Goal: Task Accomplishment & Management: Manage account settings

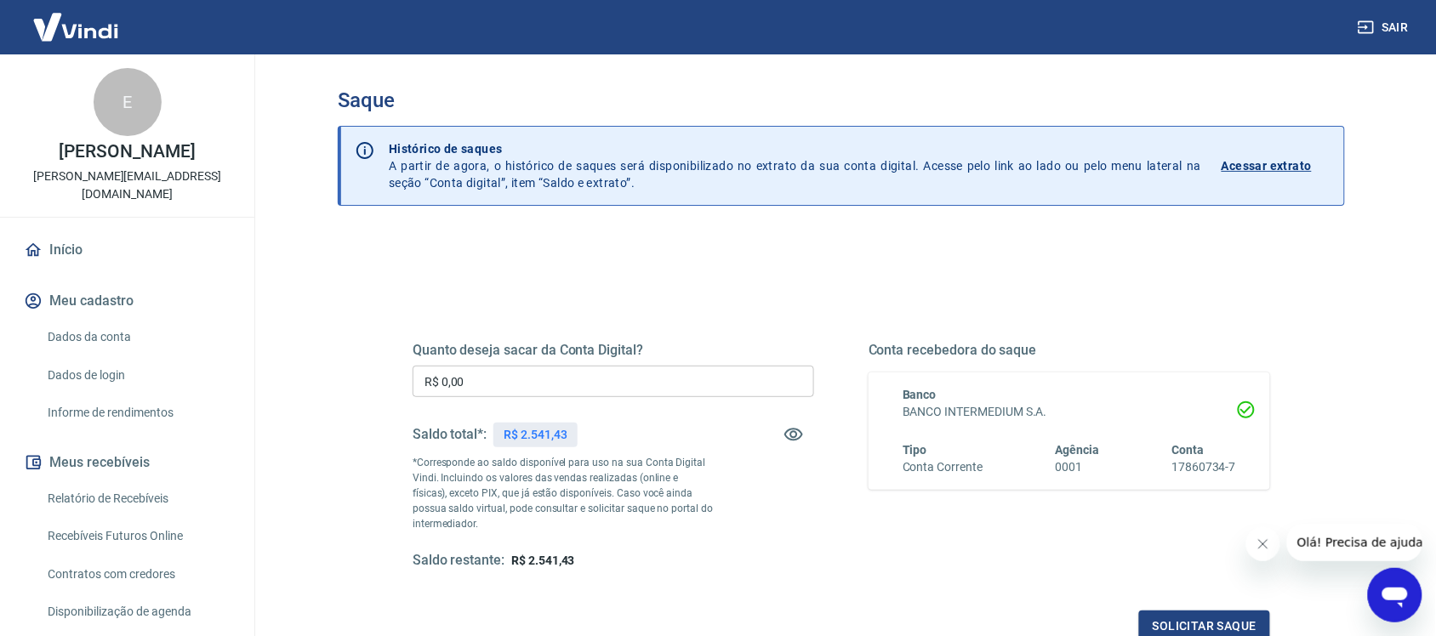
click at [648, 371] on input "R$ 0,00" at bounding box center [614, 381] width 402 height 31
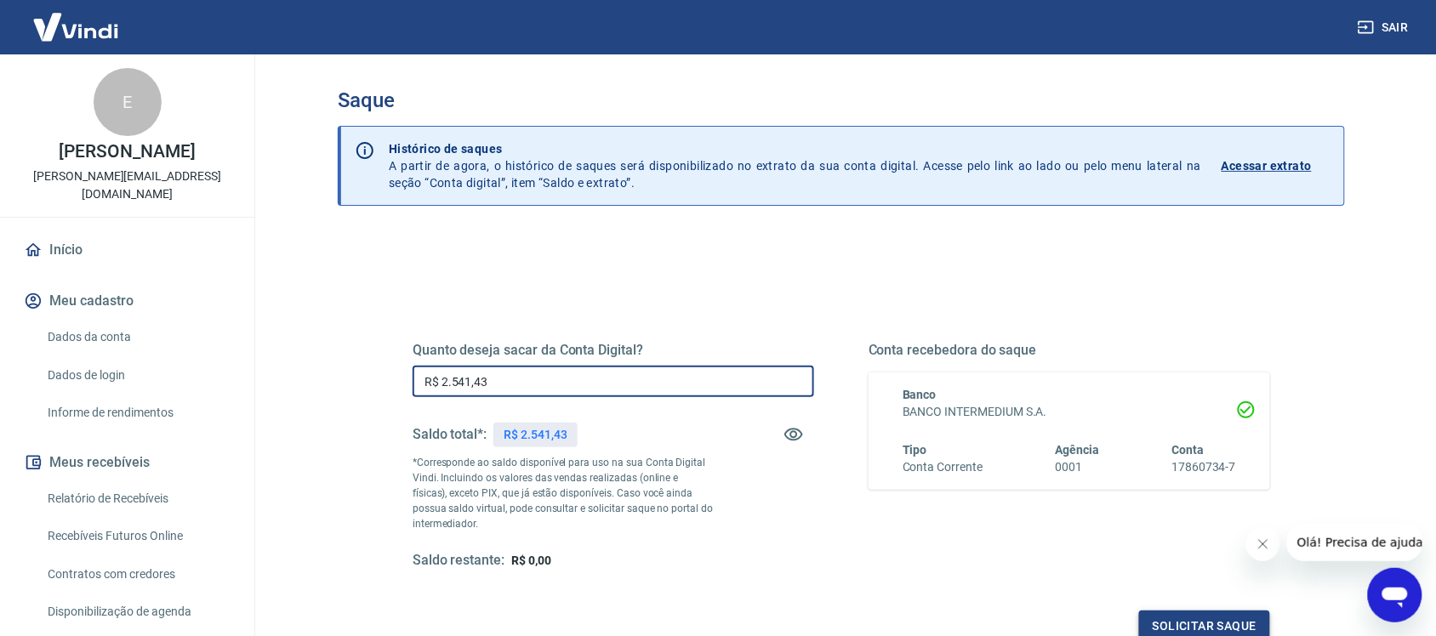
type input "R$ 2.541,43"
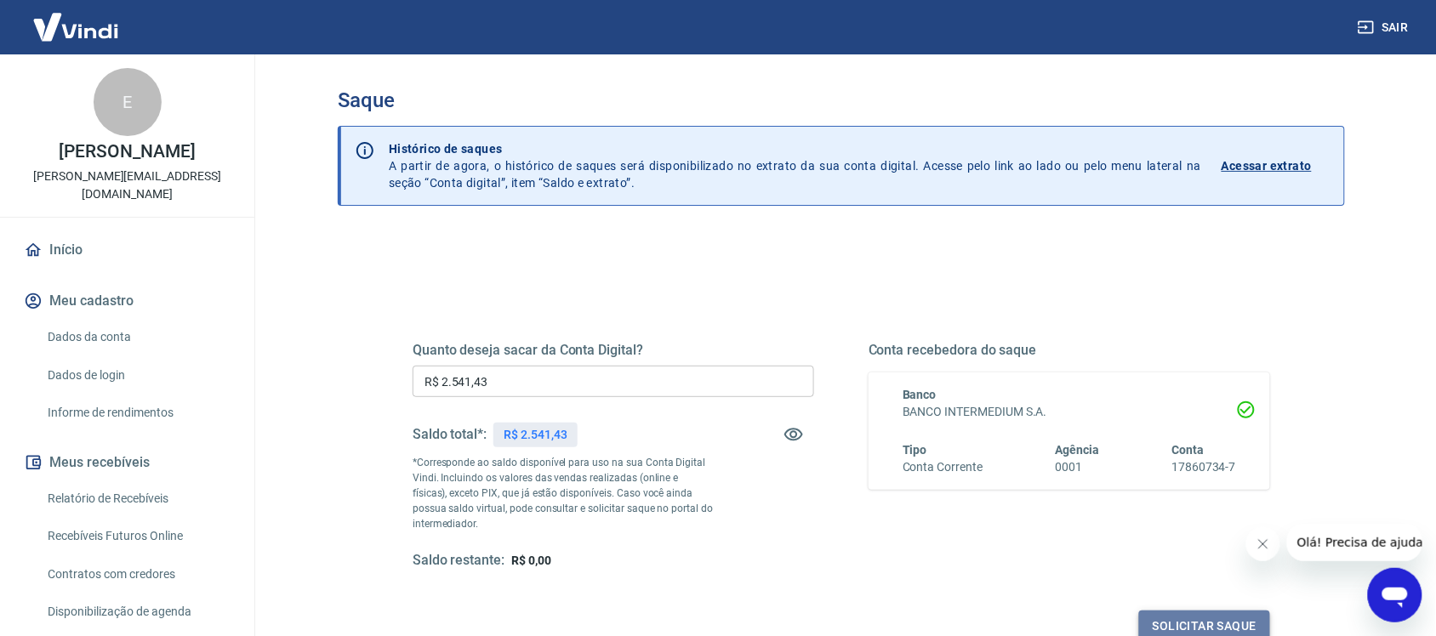
click at [1225, 621] on button "Solicitar saque" at bounding box center [1204, 626] width 131 height 31
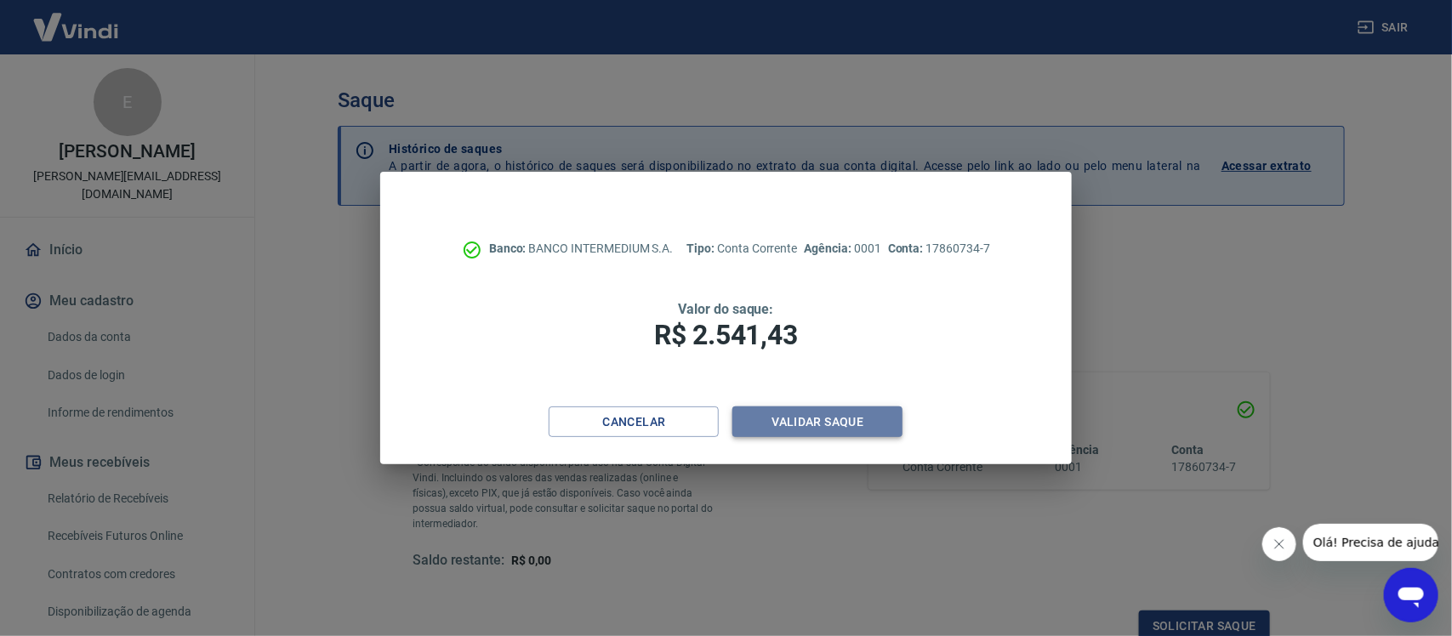
click at [878, 436] on button "Validar saque" at bounding box center [818, 422] width 170 height 31
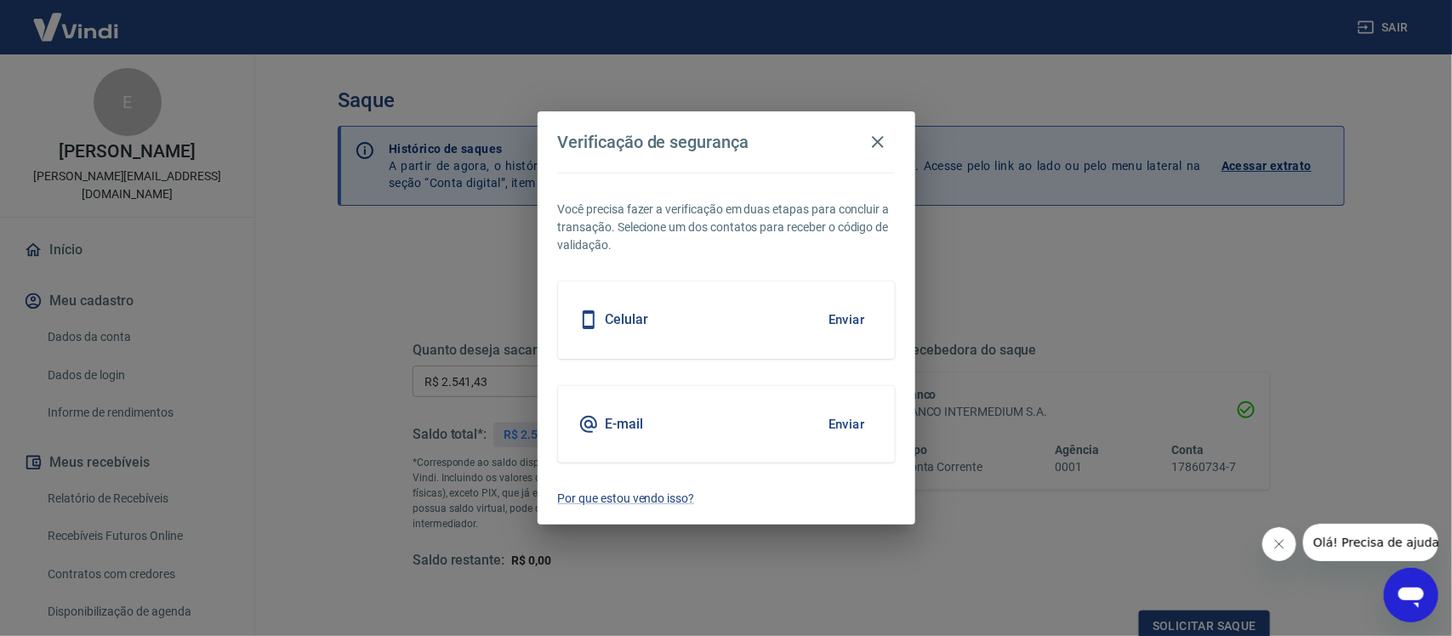
scroll to position [5, 0]
click at [849, 427] on button "Enviar" at bounding box center [846, 425] width 55 height 36
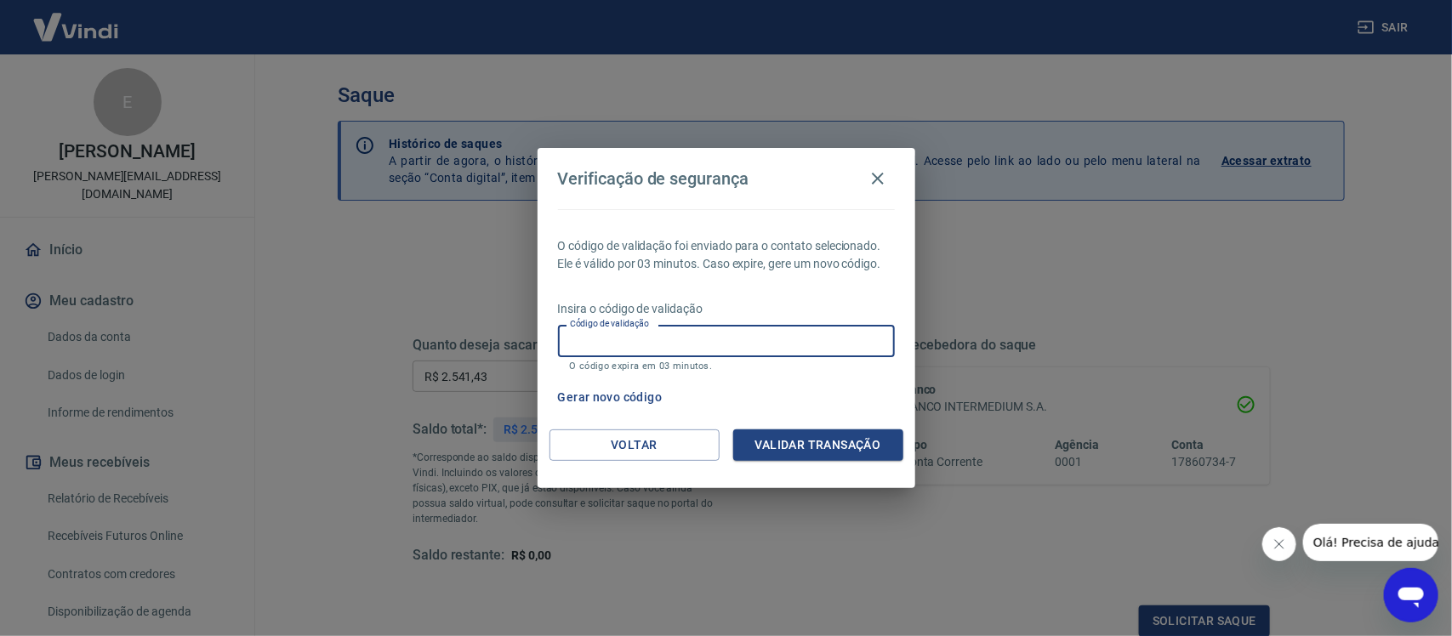
click at [795, 340] on input "Código de validação" at bounding box center [726, 340] width 337 height 31
type input "330281"
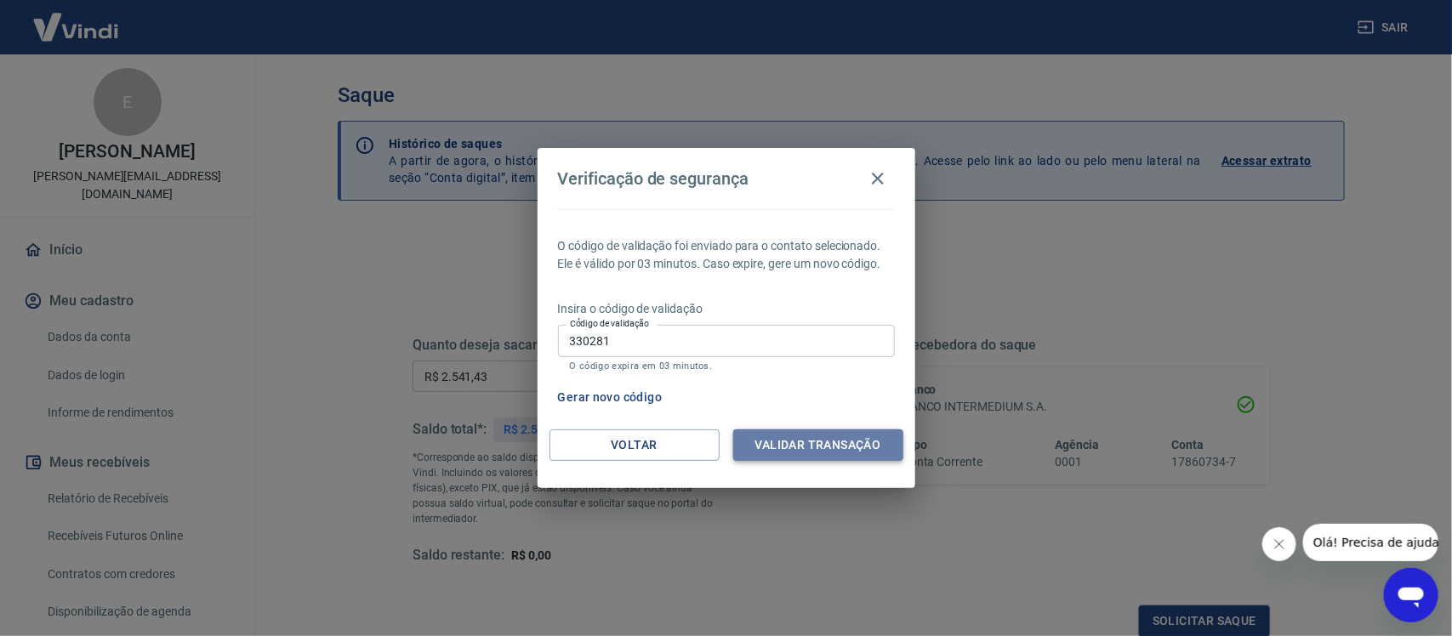
click at [847, 444] on button "Validar transação" at bounding box center [818, 445] width 170 height 31
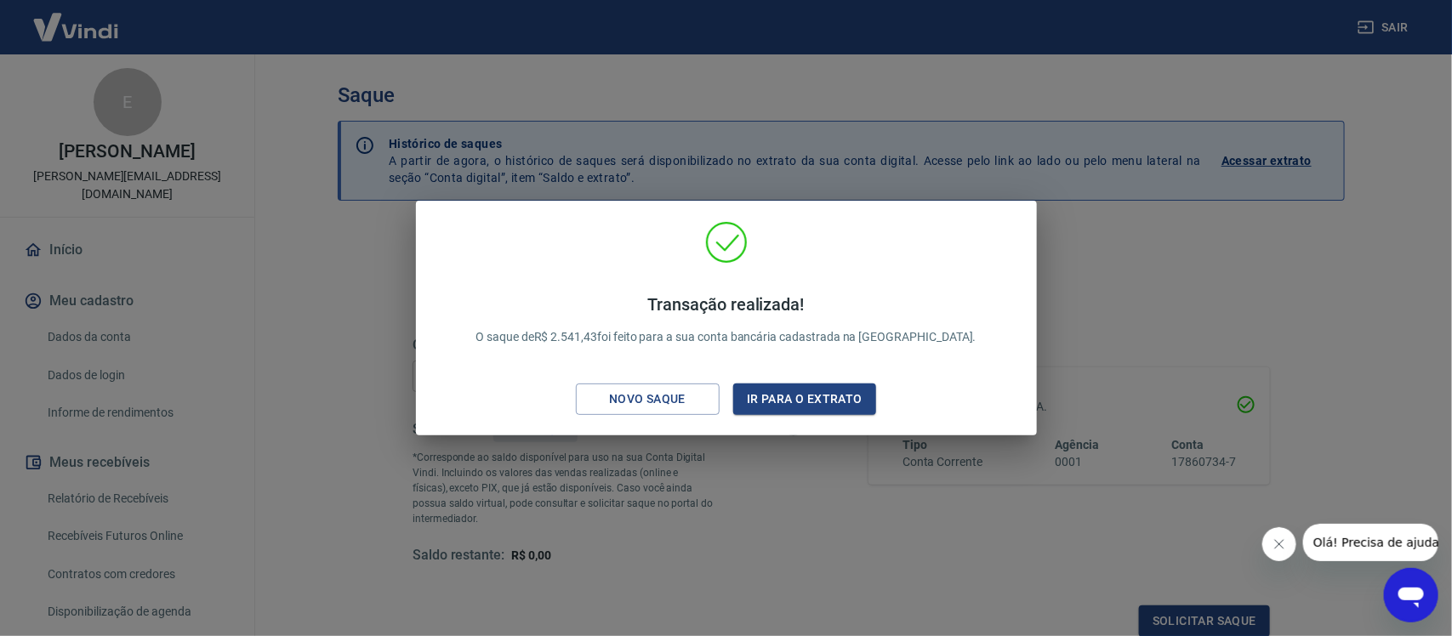
click at [848, 415] on div "Transação realizada! O saque de R$ 2.541,43 foi feito para a sua conta bancária…" at bounding box center [727, 321] width 594 height 201
click at [855, 406] on button "Ir para o extrato" at bounding box center [805, 399] width 144 height 31
